Goal: Transaction & Acquisition: Purchase product/service

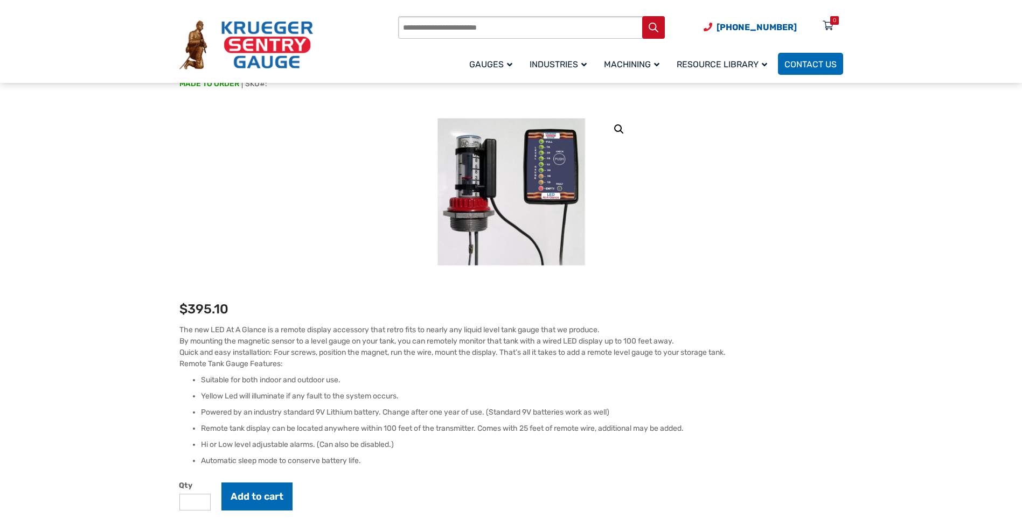
scroll to position [108, 0]
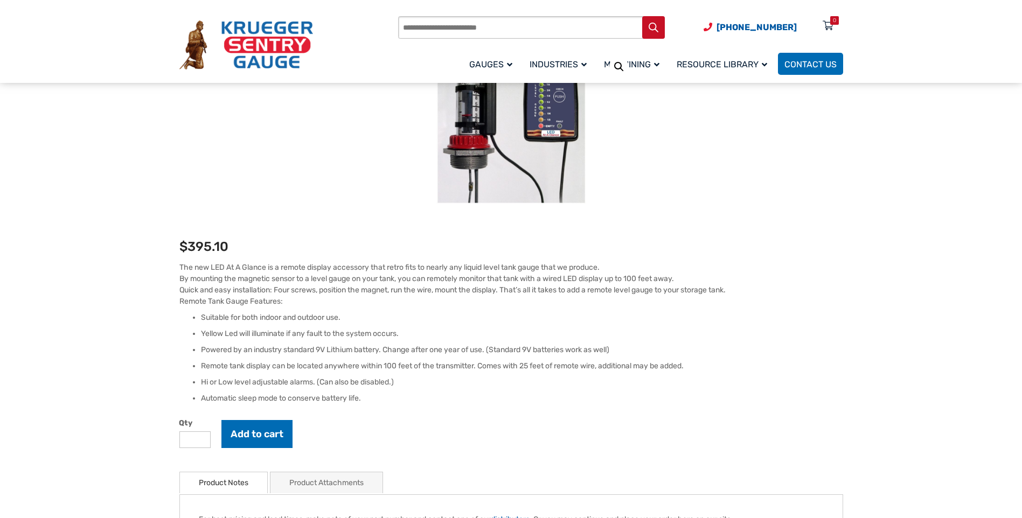
scroll to position [162, 0]
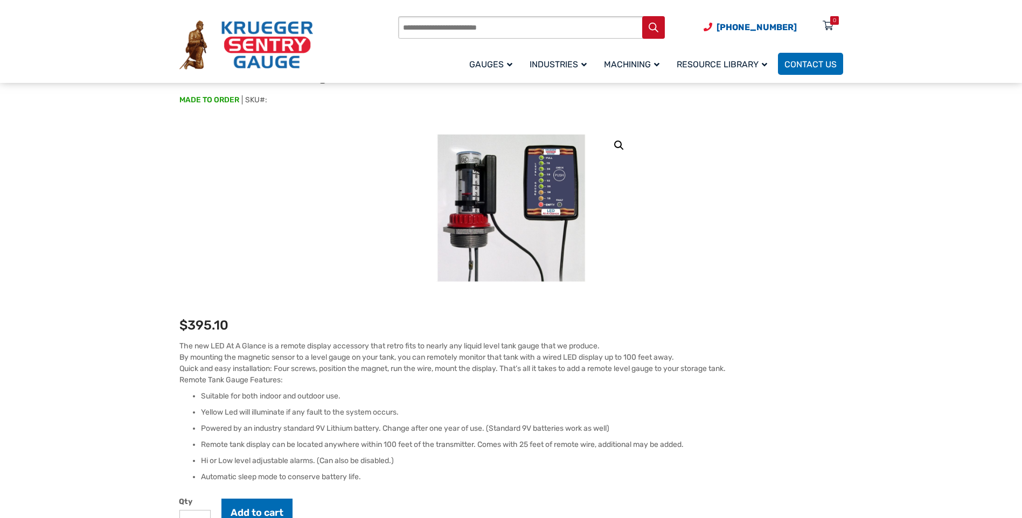
scroll to position [54, 0]
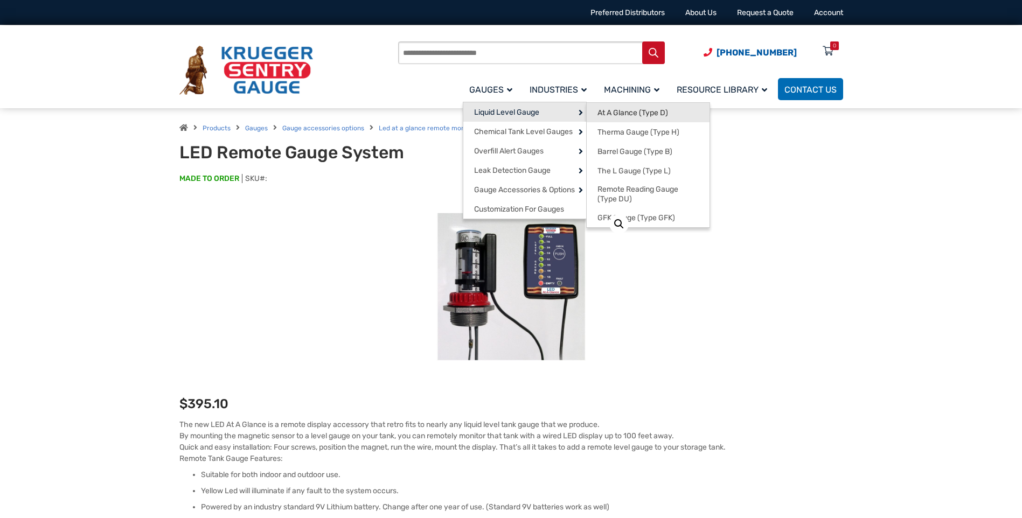
click at [621, 110] on span "At A Glance (Type D)" at bounding box center [632, 113] width 71 height 10
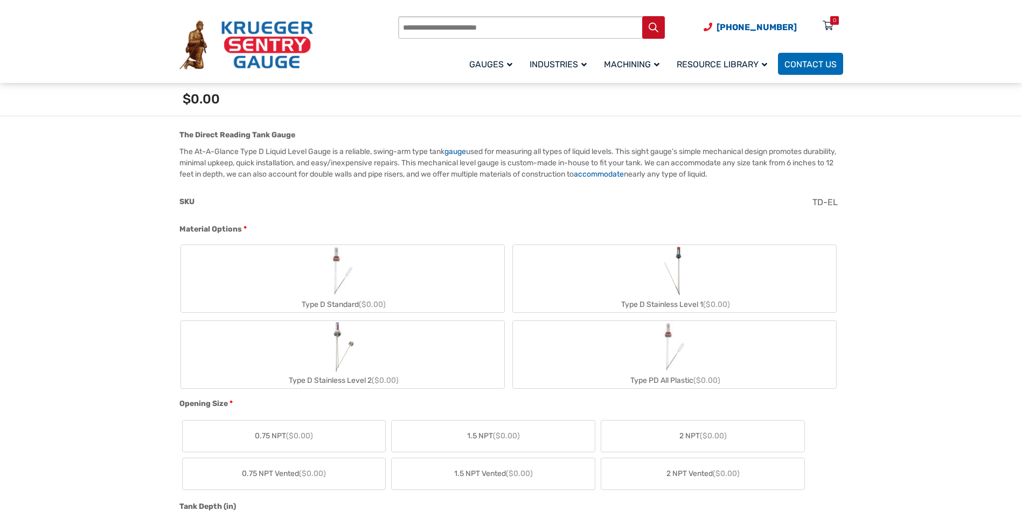
scroll to position [323, 0]
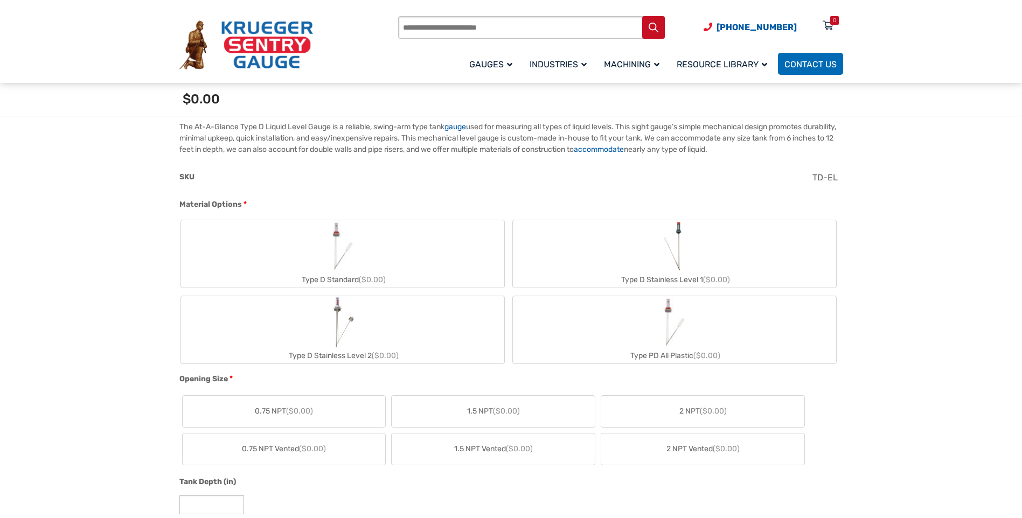
click at [452, 246] on label "Type D Standard ($0.00)" at bounding box center [342, 253] width 323 height 67
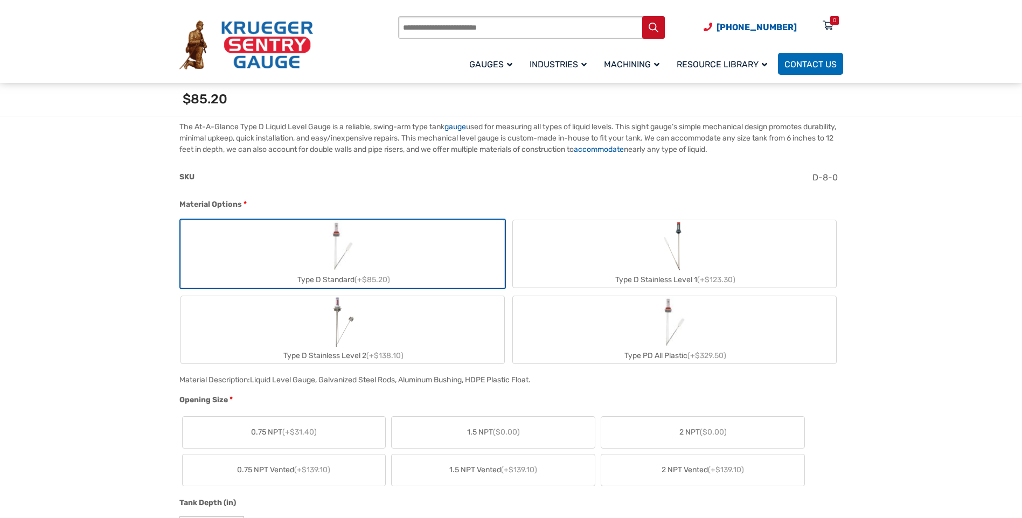
click at [626, 426] on label "2 NPT ($0.00)" at bounding box center [702, 432] width 203 height 31
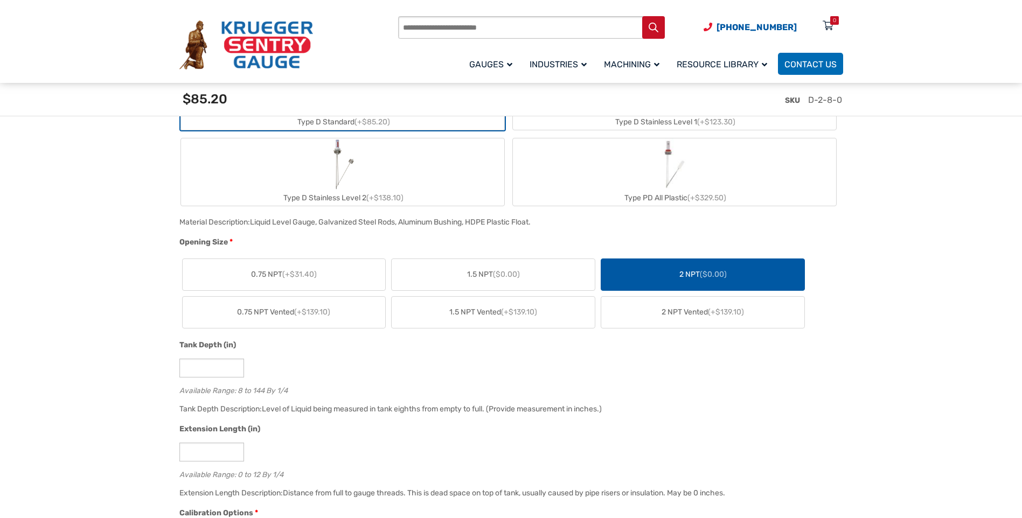
scroll to position [592, 0]
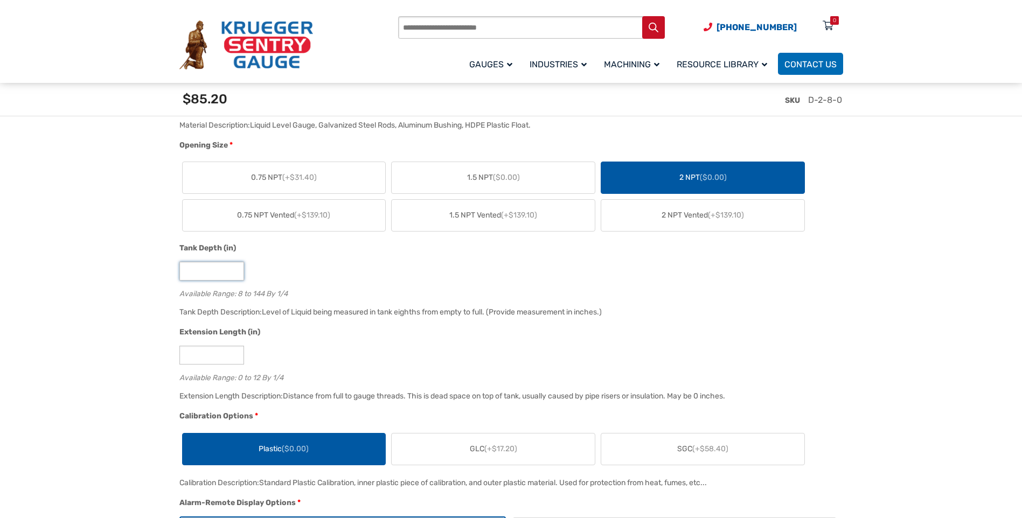
drag, startPoint x: 203, startPoint y: 272, endPoint x: 159, endPoint y: 267, distance: 44.5
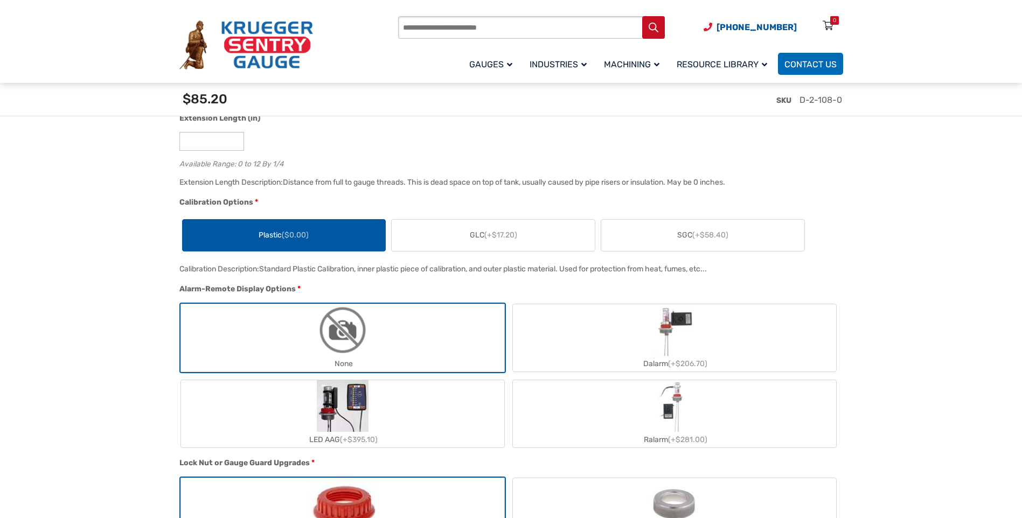
scroll to position [808, 0]
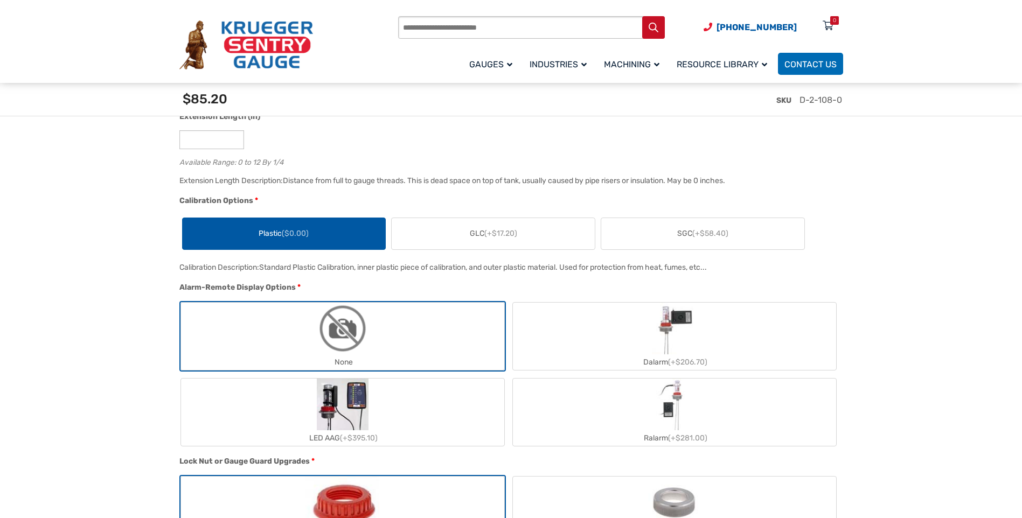
type input "***"
click at [392, 417] on label "LED AAG (+$395.10)" at bounding box center [342, 412] width 323 height 67
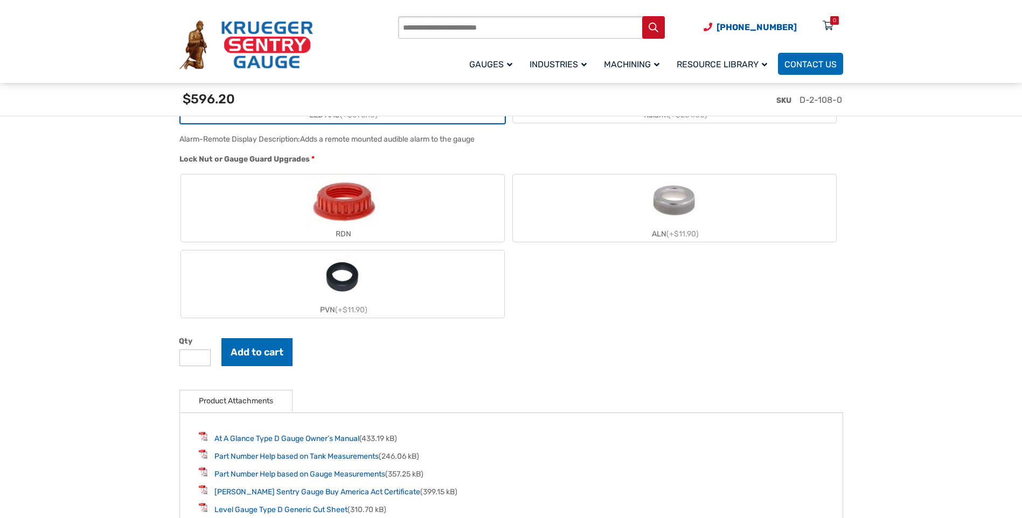
click at [383, 221] on label "RDN" at bounding box center [342, 207] width 323 height 67
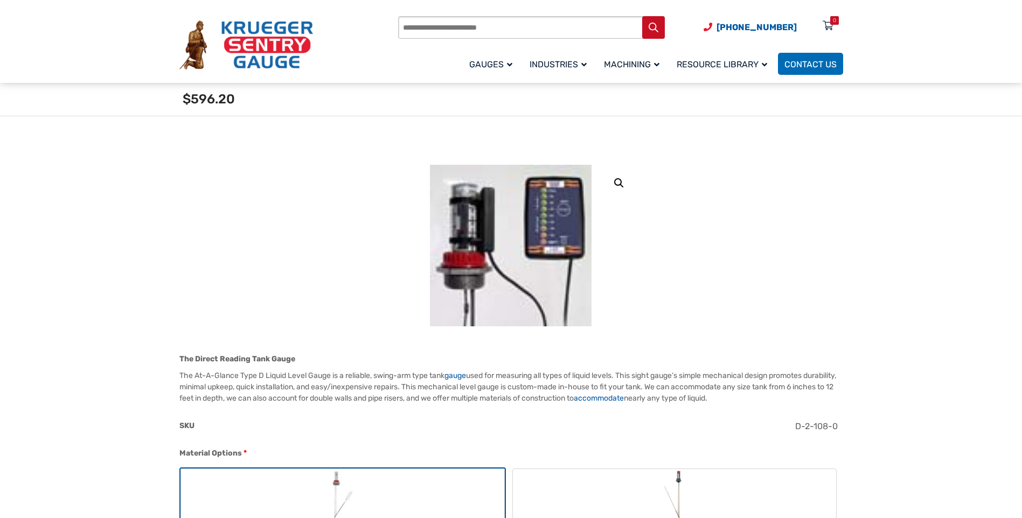
scroll to position [0, 0]
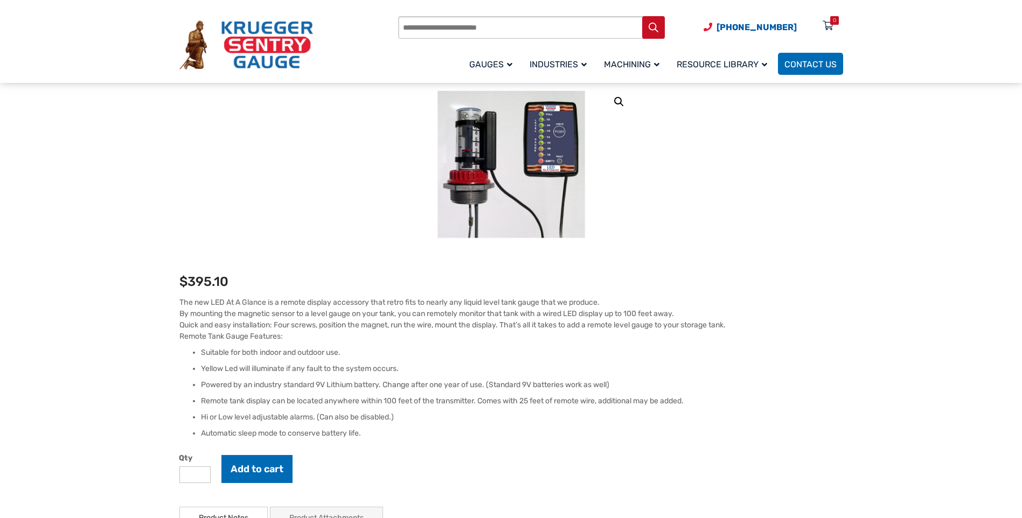
scroll to position [108, 0]
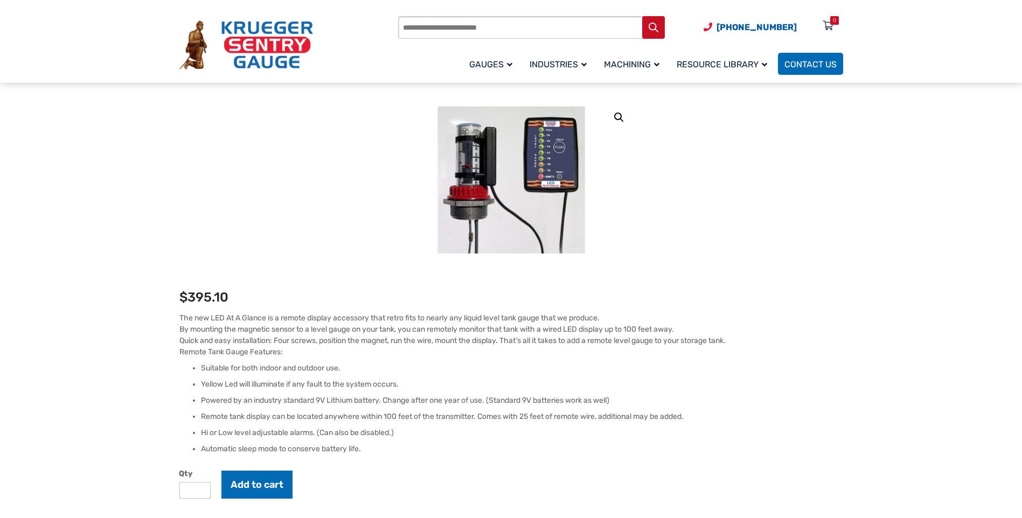
scroll to position [108, 0]
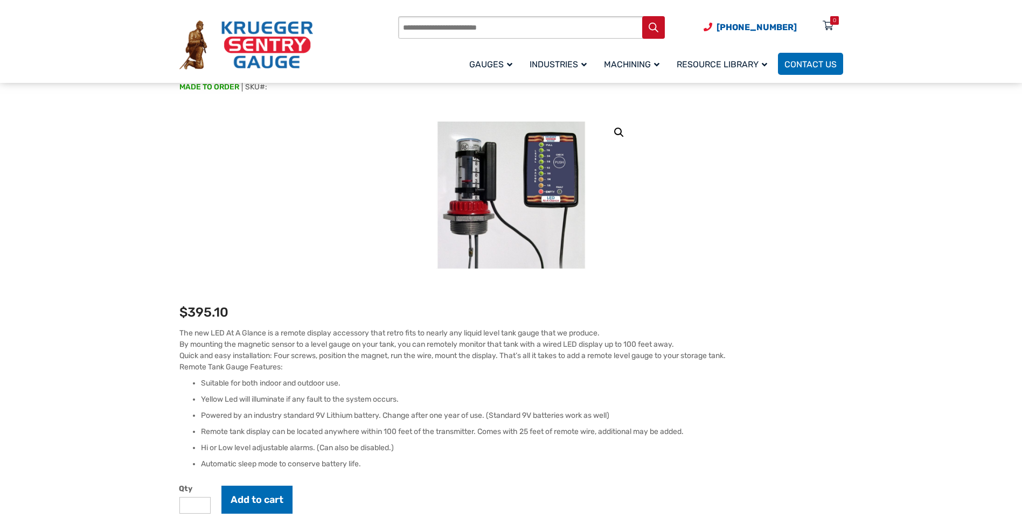
scroll to position [108, 0]
